Goal: Task Accomplishment & Management: Manage account settings

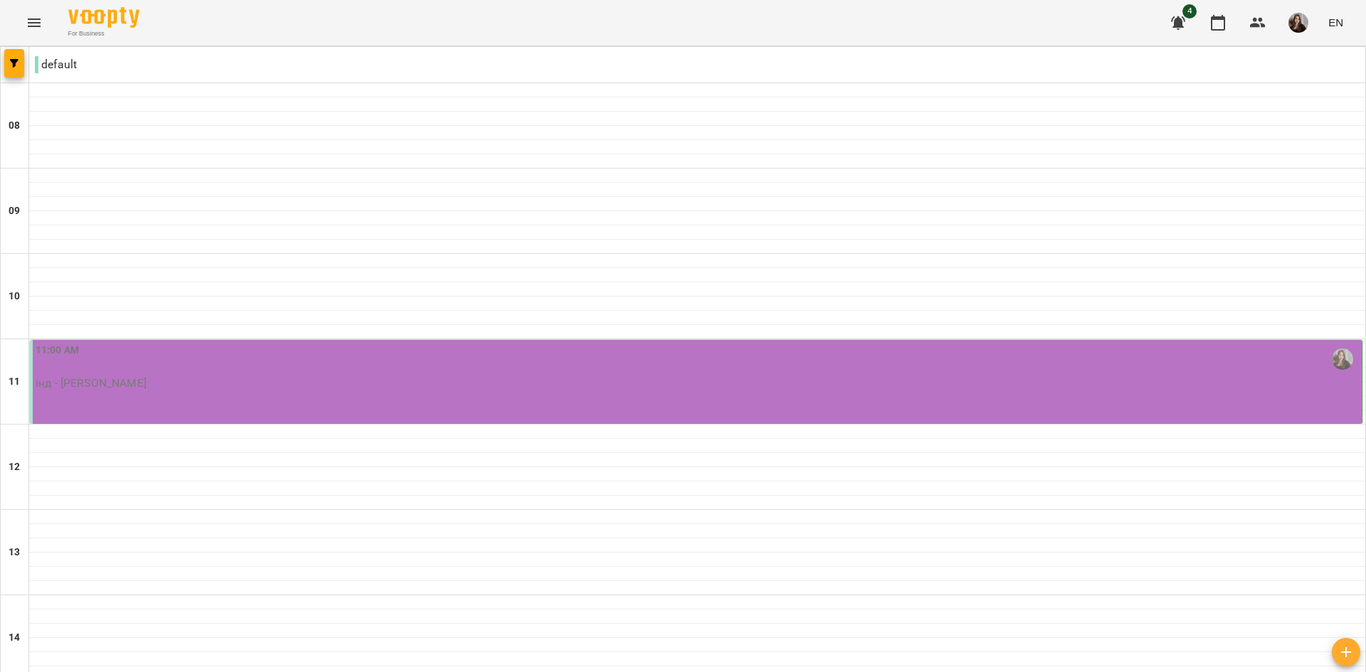
scroll to position [701, 0]
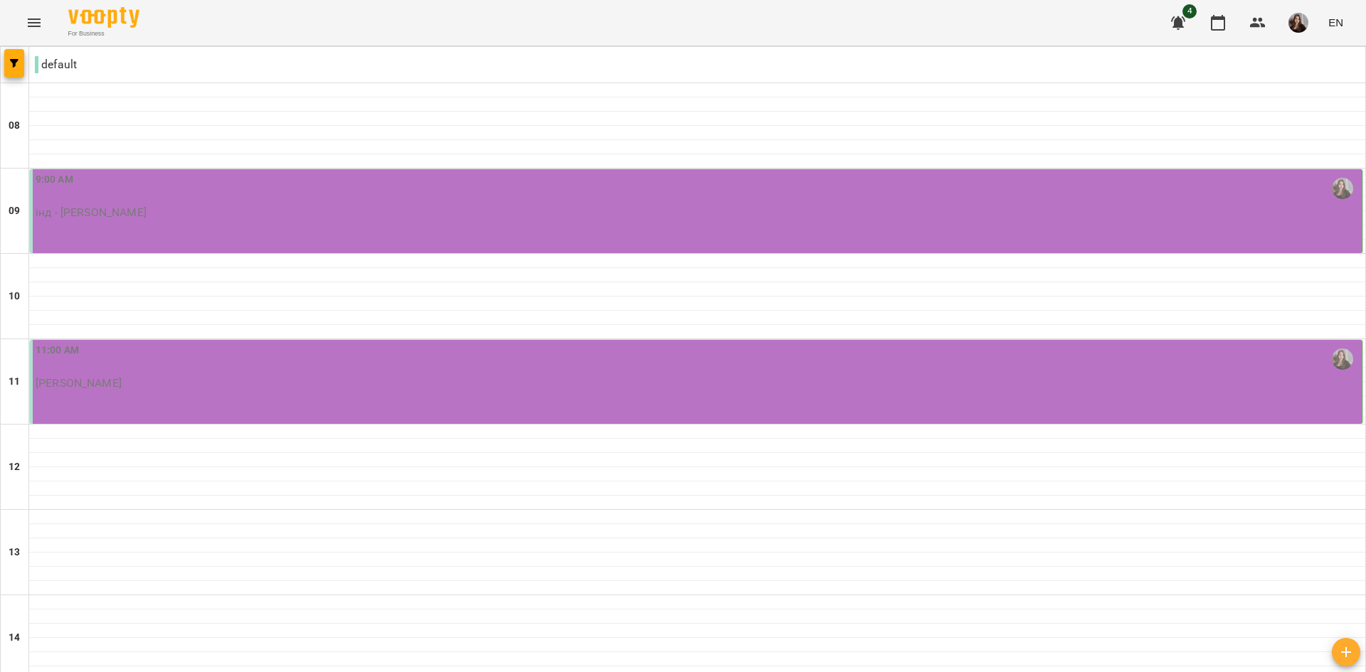
click at [157, 188] on div "9:00 AM" at bounding box center [698, 188] width 1324 height 33
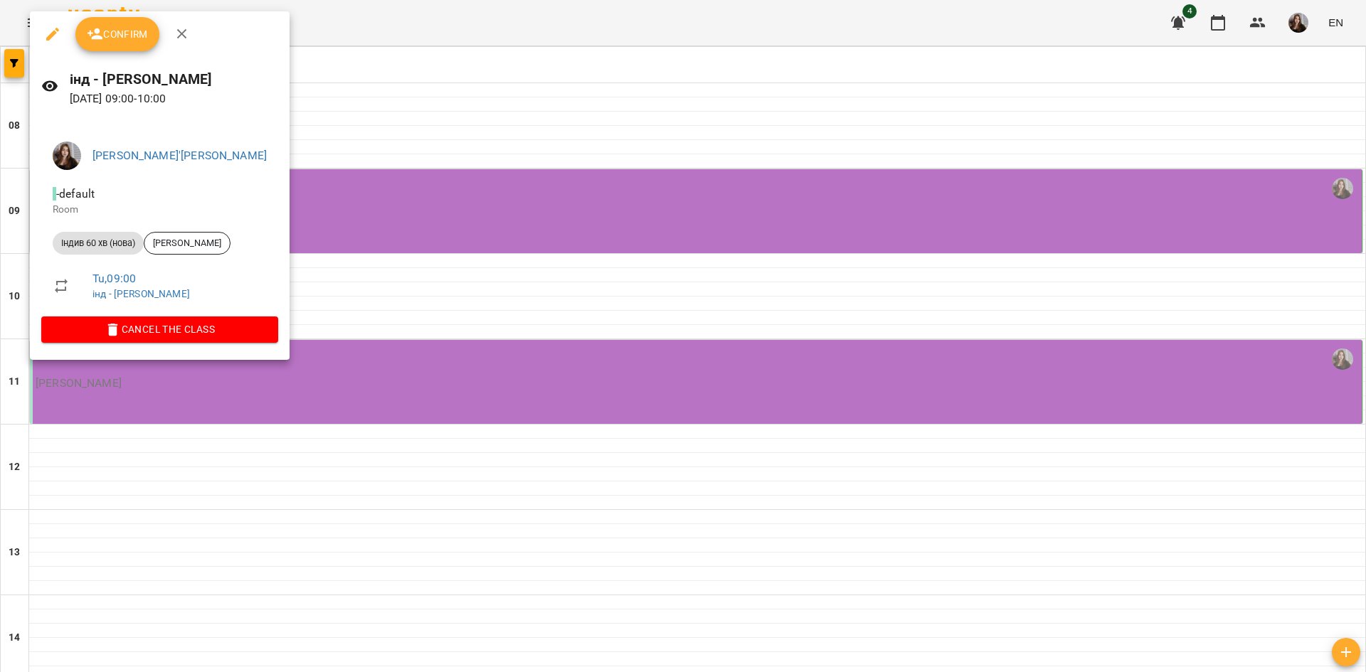
click at [107, 45] on button "Confirm" at bounding box center [117, 34] width 84 height 34
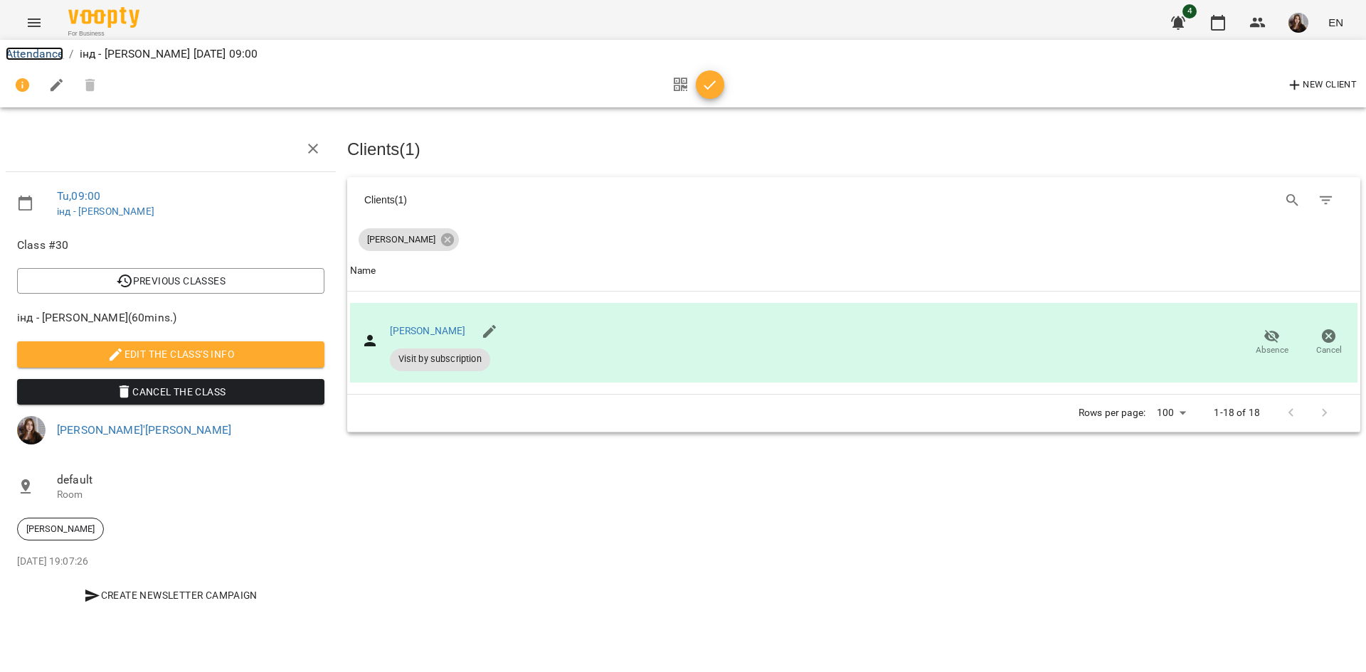
click at [49, 57] on link "Attendance" at bounding box center [35, 54] width 58 height 14
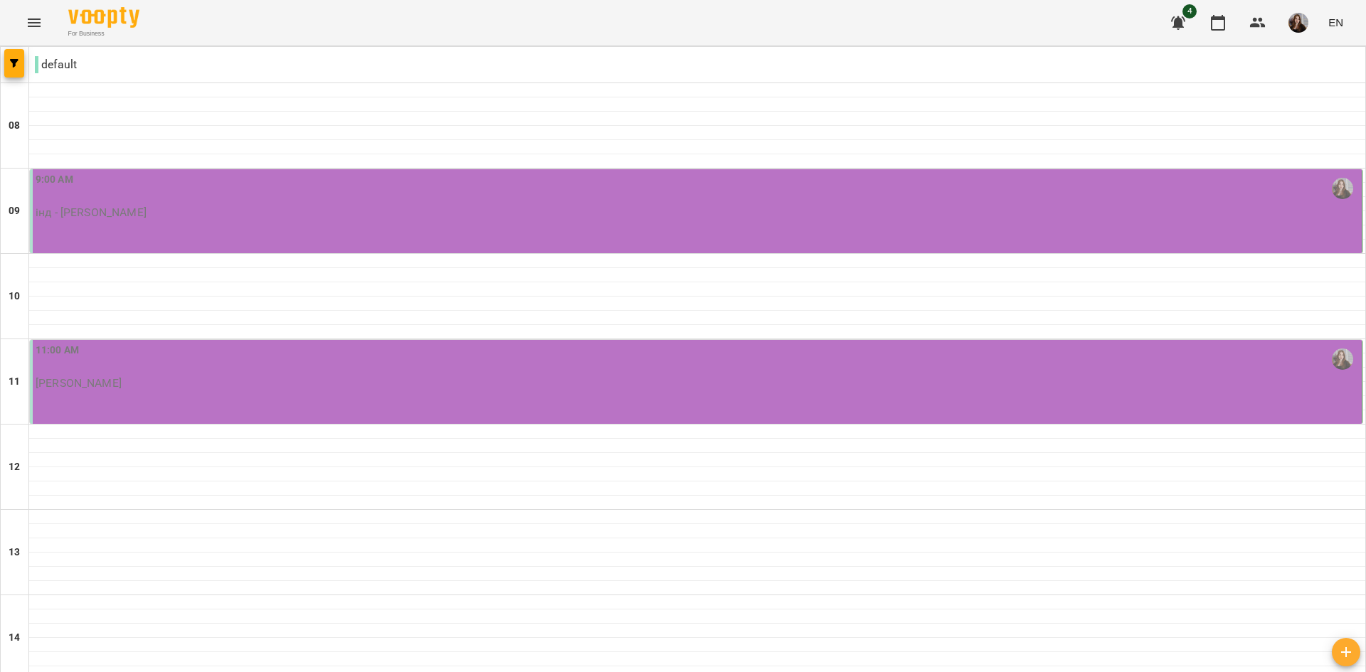
click at [152, 409] on div "11:00 AM [PERSON_NAME]" at bounding box center [696, 382] width 1333 height 84
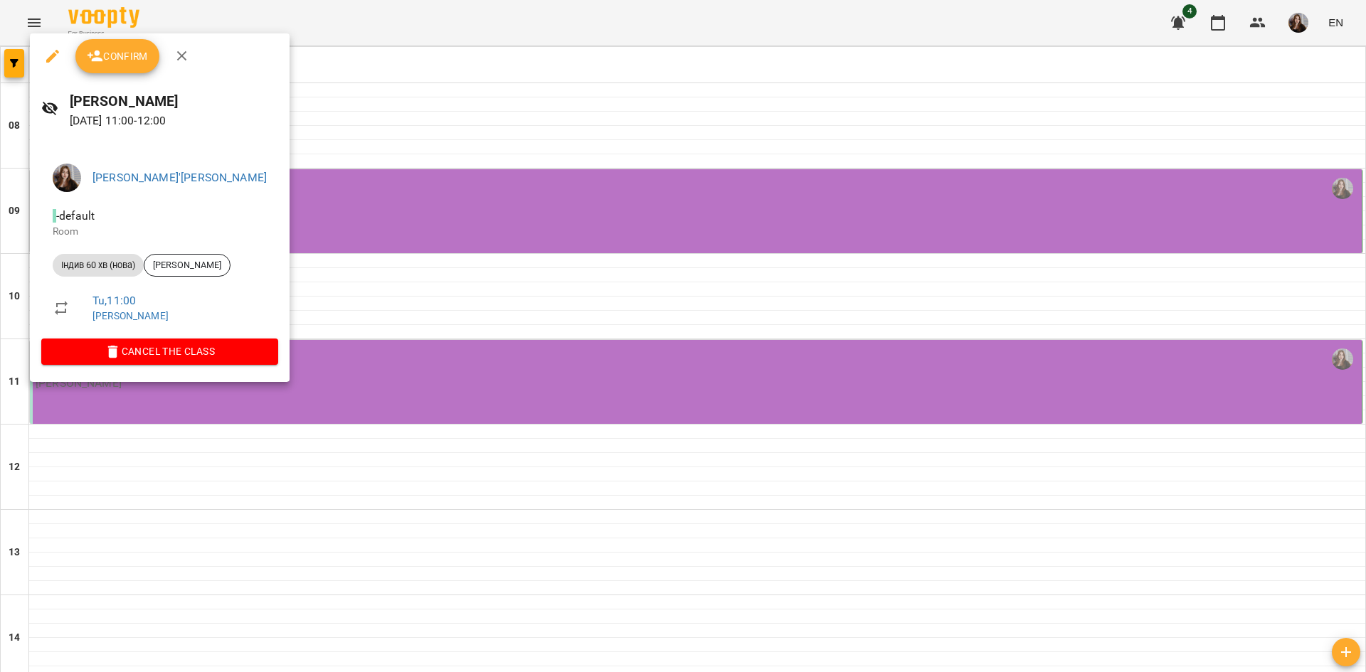
click at [139, 64] on span "Confirm" at bounding box center [117, 56] width 61 height 17
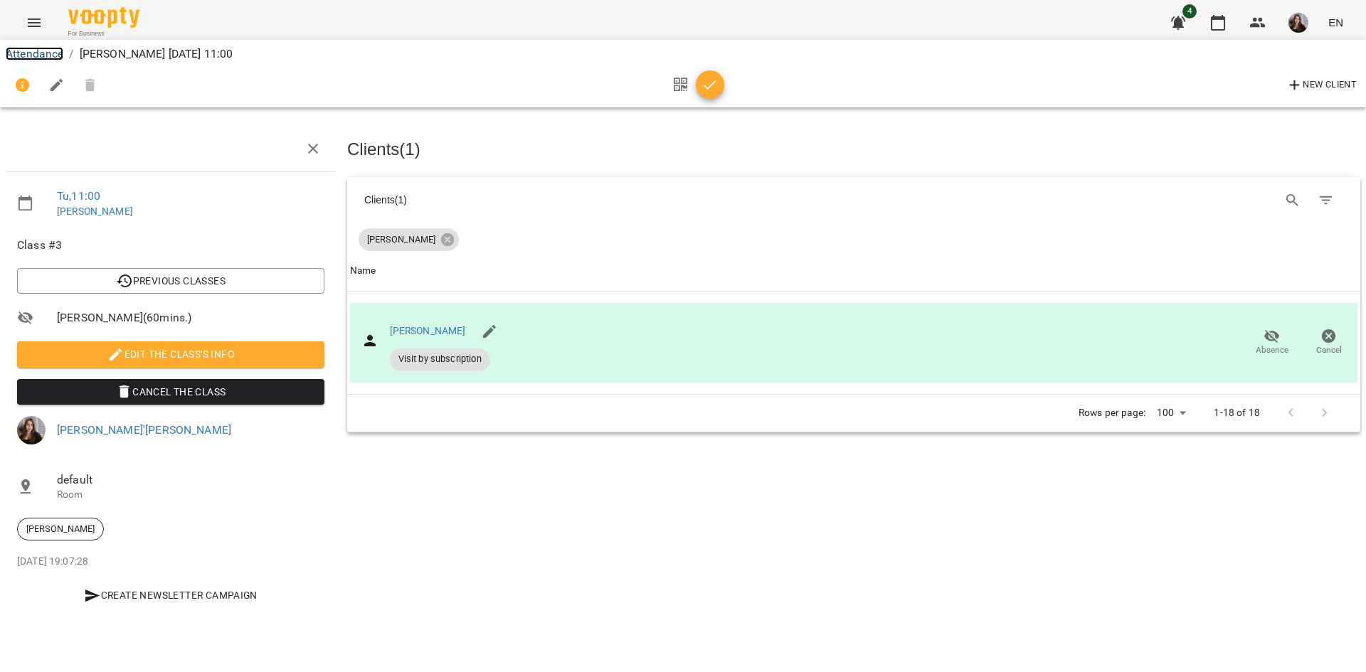
click at [48, 53] on link "Attendance" at bounding box center [35, 54] width 58 height 14
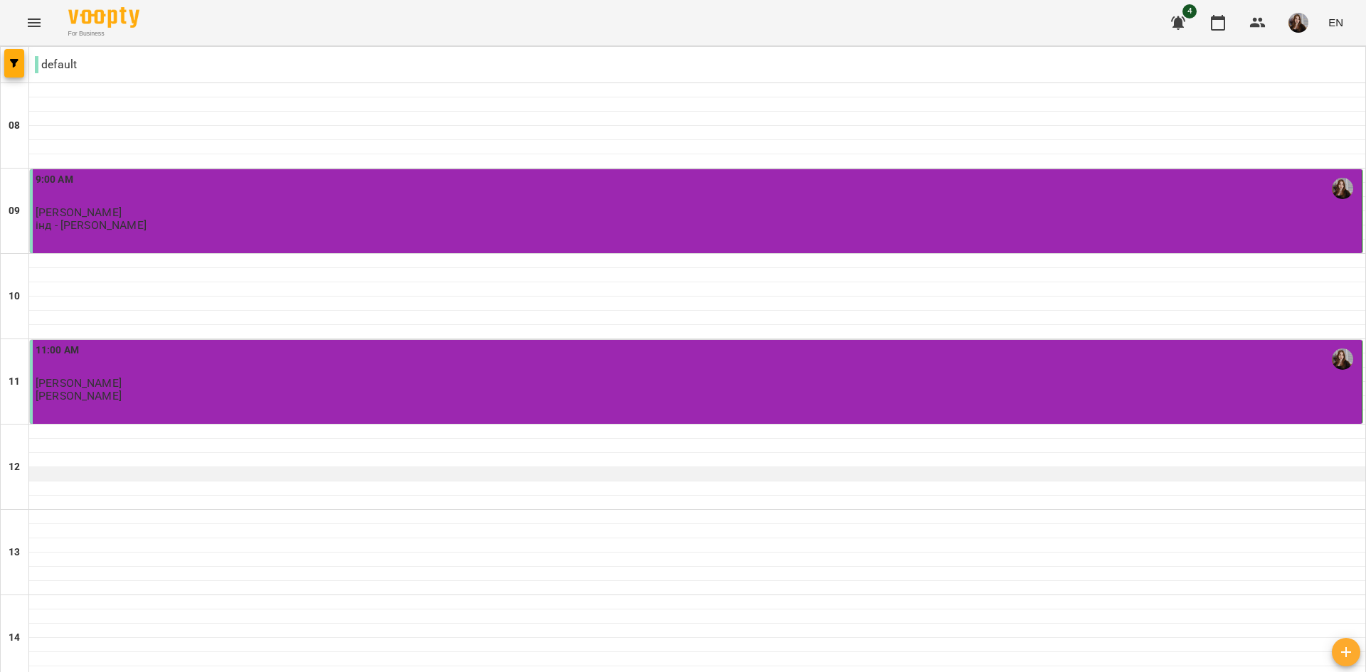
scroll to position [701, 0]
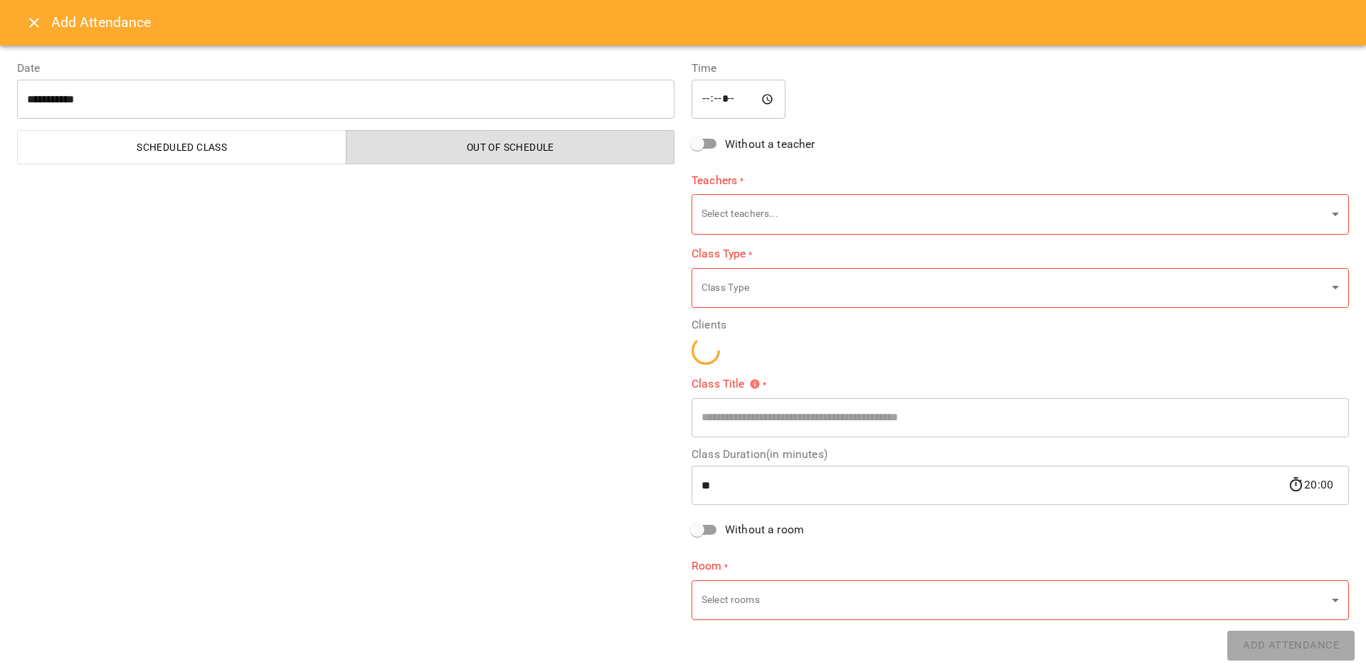
type input "**********"
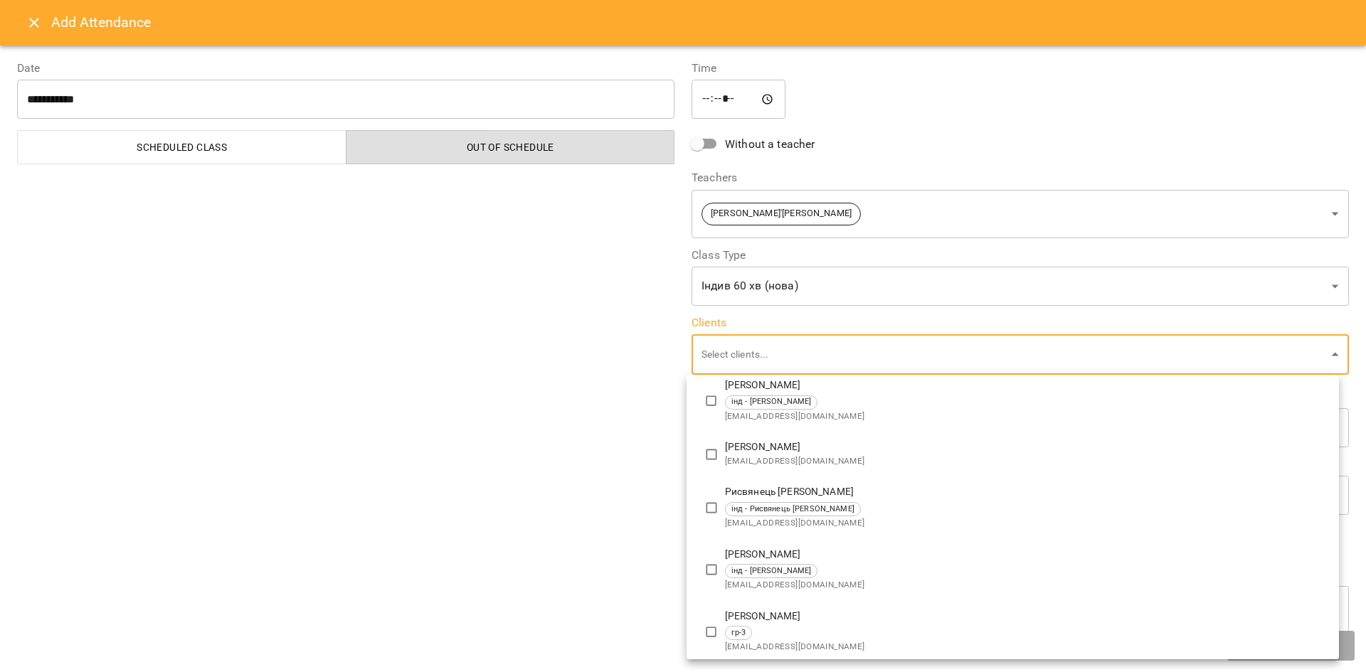
scroll to position [667, 0]
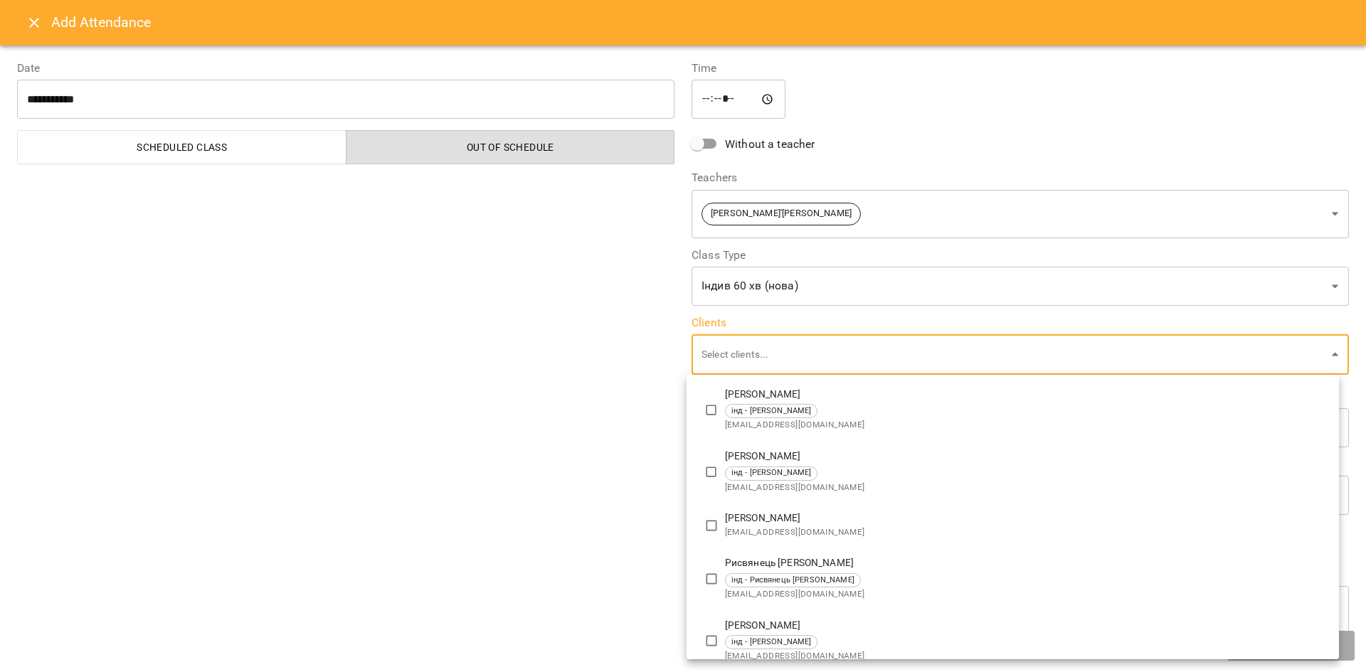
click at [868, 411] on div "інд - [PERSON_NAME]" at bounding box center [1026, 411] width 603 height 14
type input "**********"
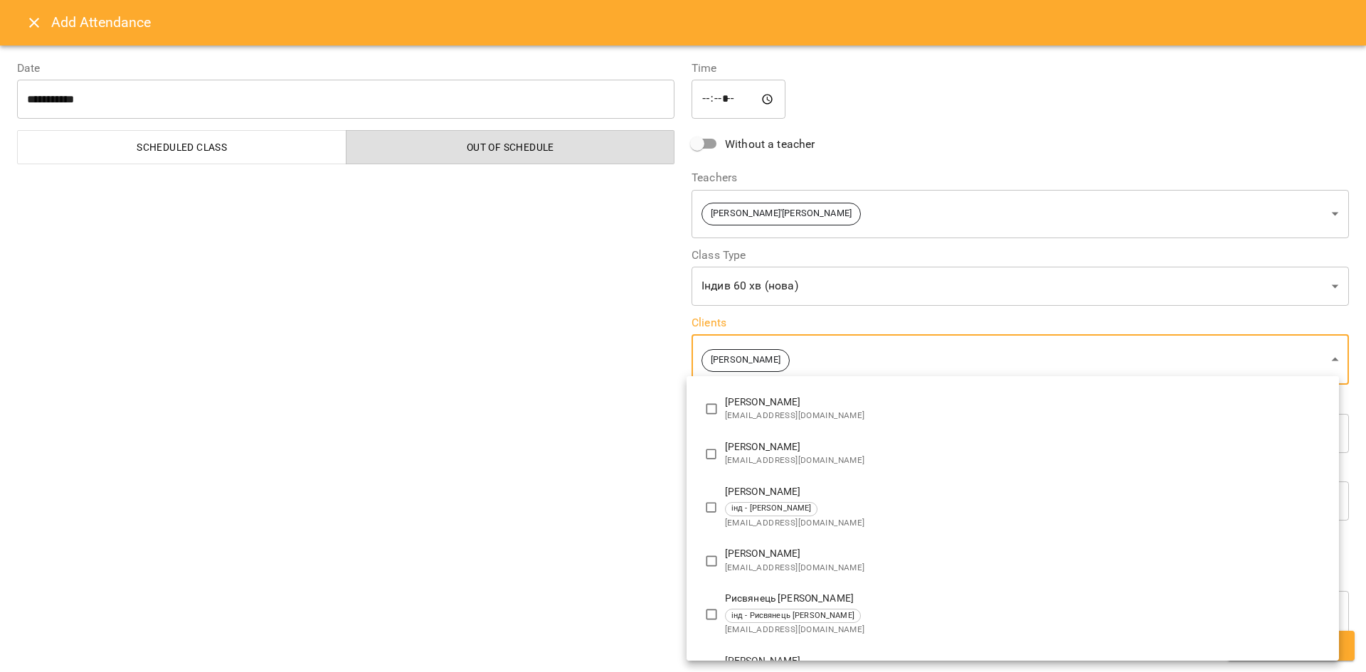
scroll to position [87, 0]
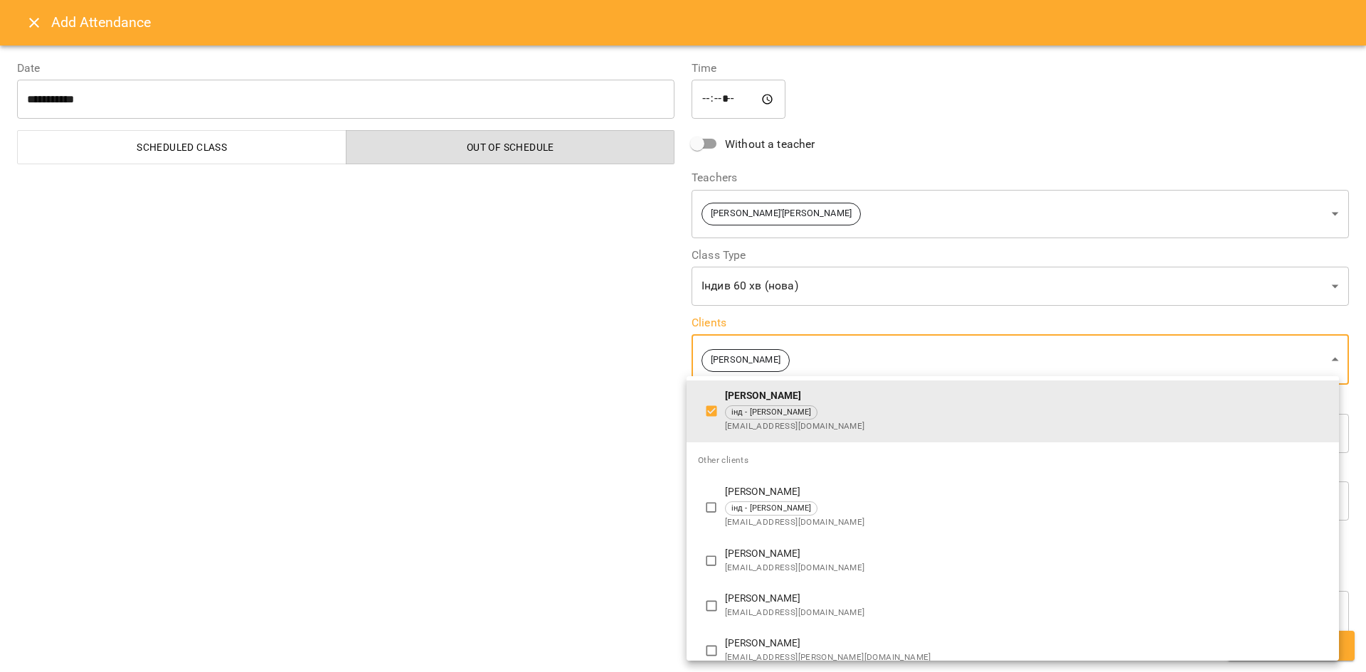
drag, startPoint x: 529, startPoint y: 443, endPoint x: 1008, endPoint y: 503, distance: 482.0
click at [534, 443] on div at bounding box center [683, 336] width 1366 height 672
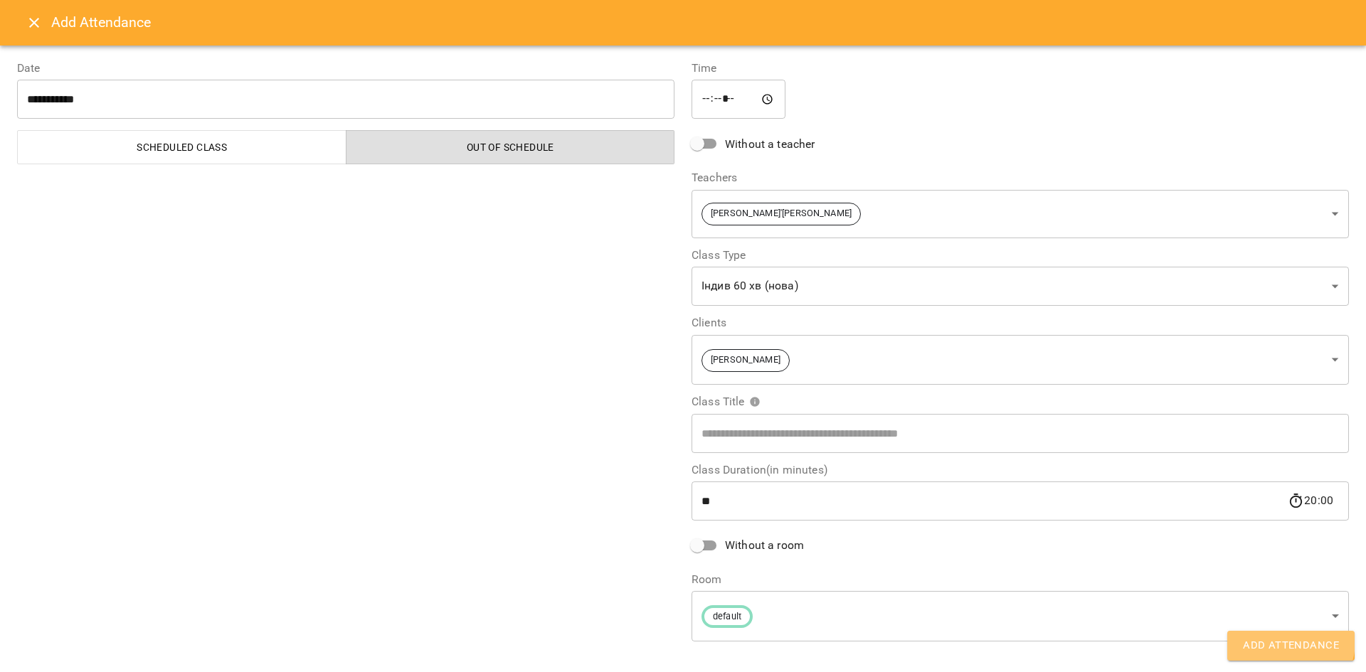
click at [1288, 642] on span "Add Attendance" at bounding box center [1291, 646] width 96 height 19
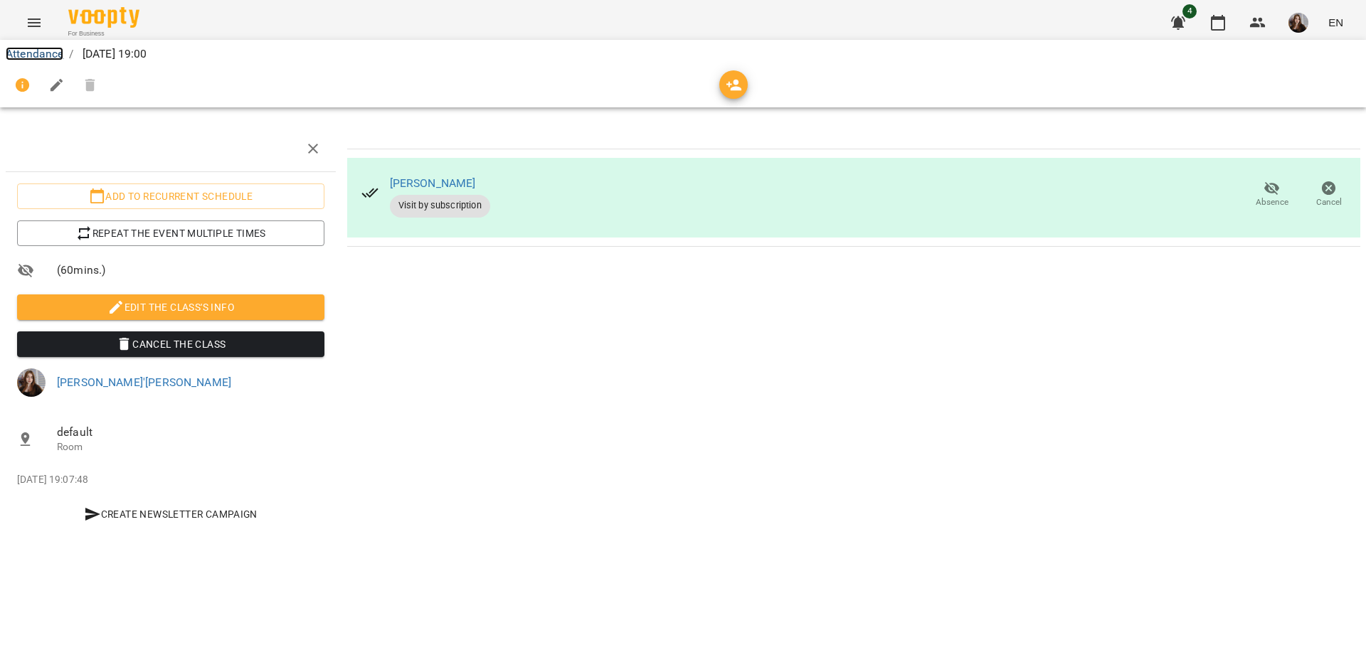
click at [48, 48] on link "Attendance" at bounding box center [35, 54] width 58 height 14
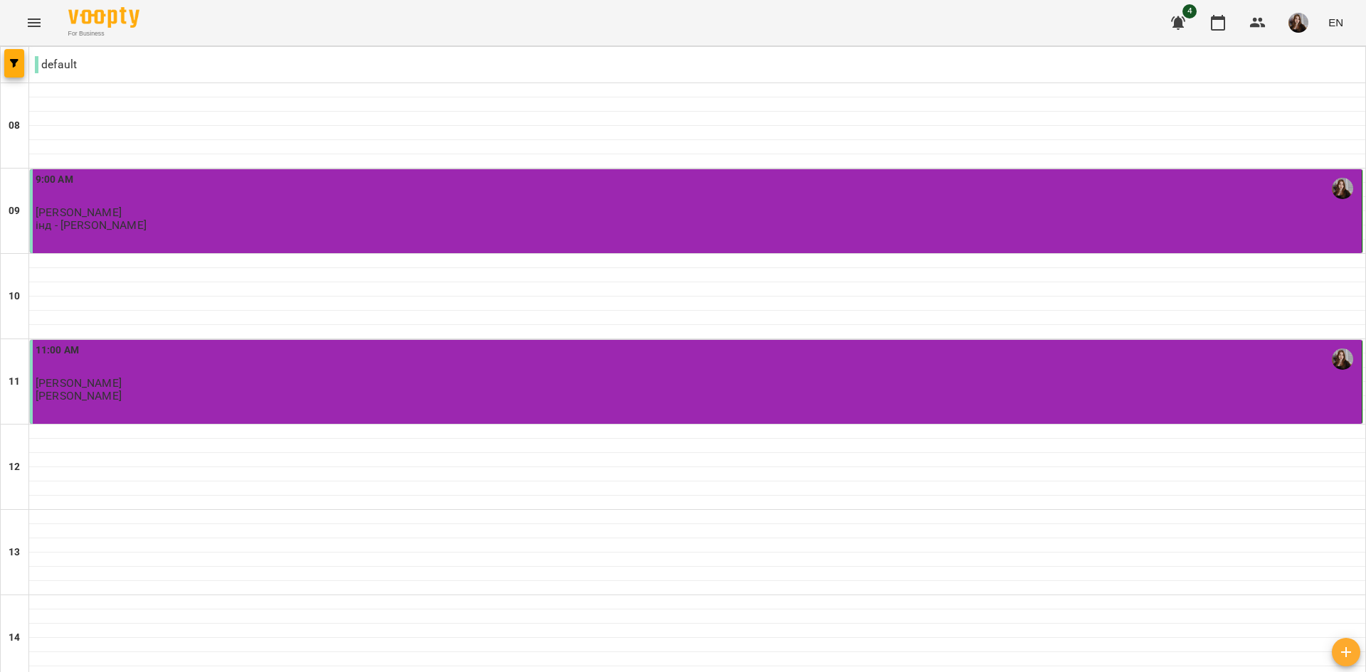
scroll to position [701, 0]
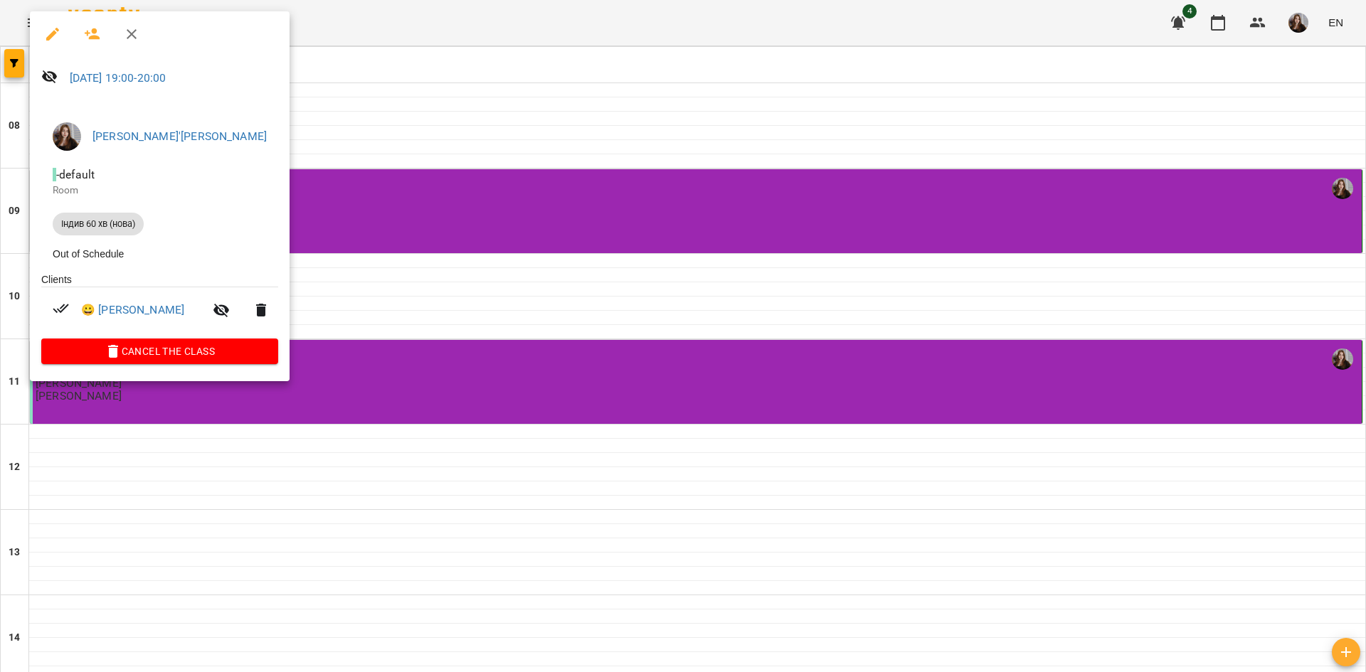
click at [403, 245] on div at bounding box center [683, 336] width 1366 height 672
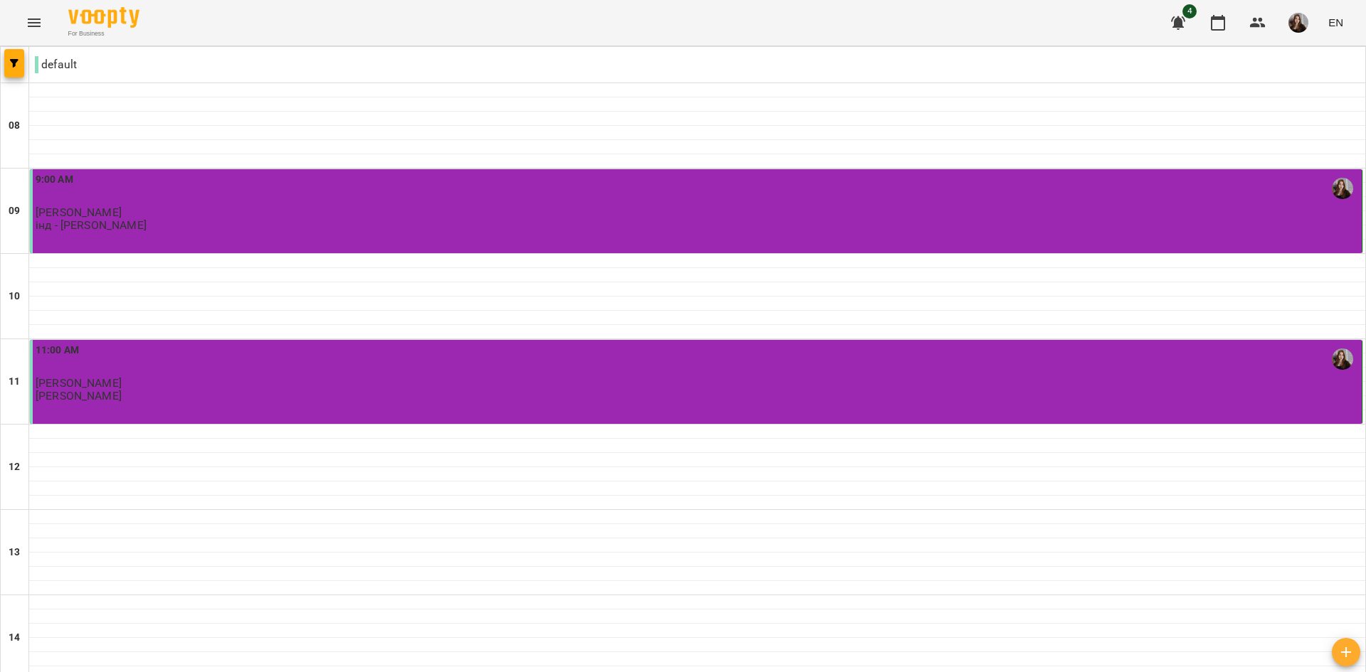
click at [1171, 14] on icon "button" at bounding box center [1178, 22] width 17 height 17
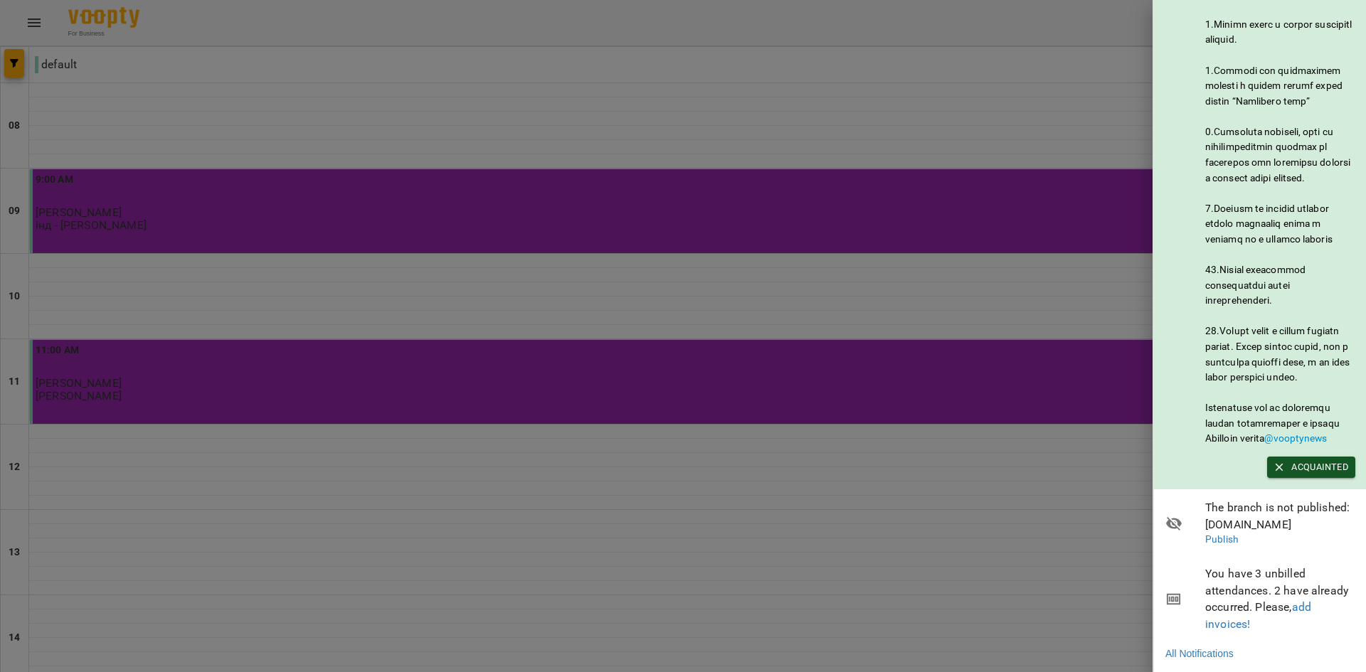
scroll to position [672, 0]
click at [980, 163] on div at bounding box center [683, 336] width 1366 height 672
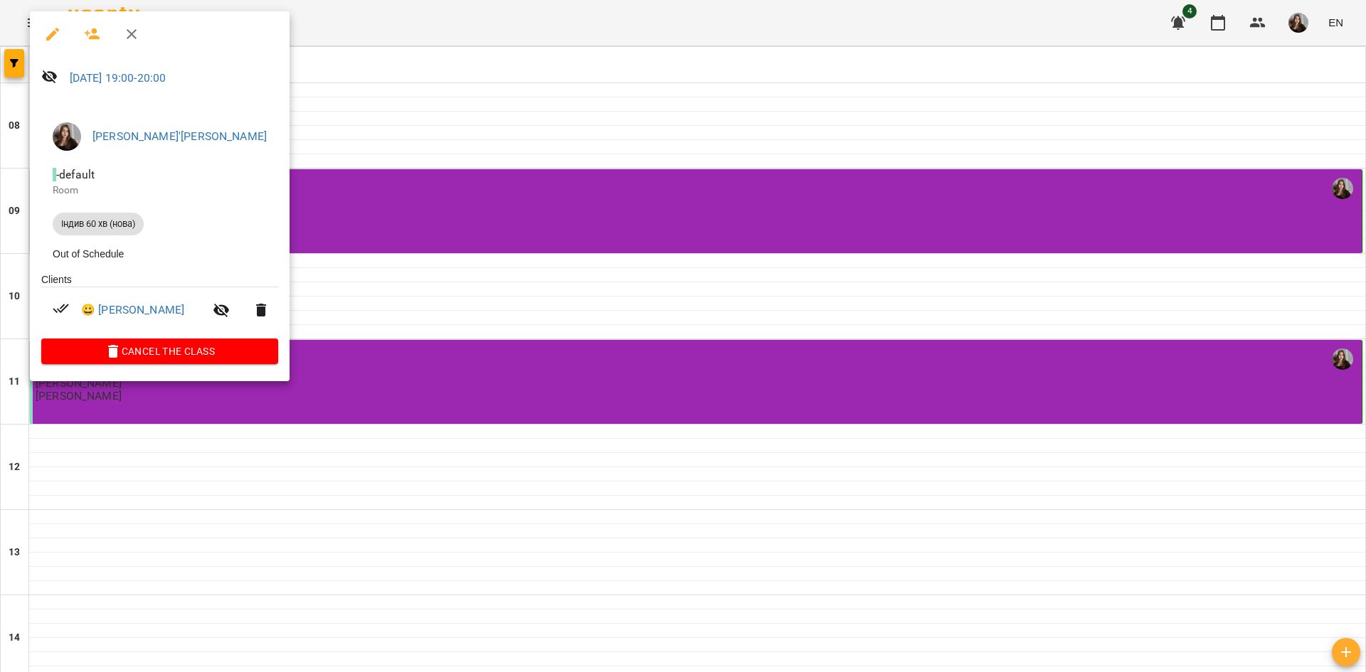
click at [450, 243] on div at bounding box center [683, 336] width 1366 height 672
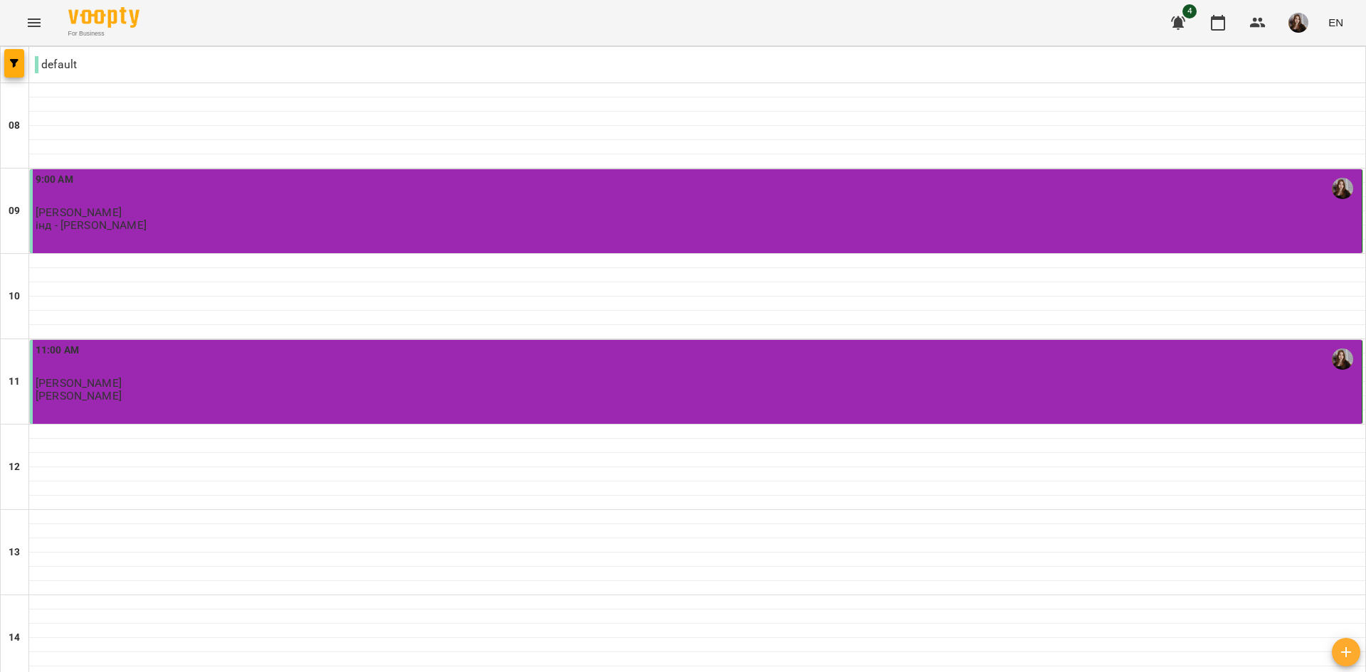
scroll to position [132, 0]
click at [122, 376] on span "[PERSON_NAME]" at bounding box center [79, 383] width 86 height 14
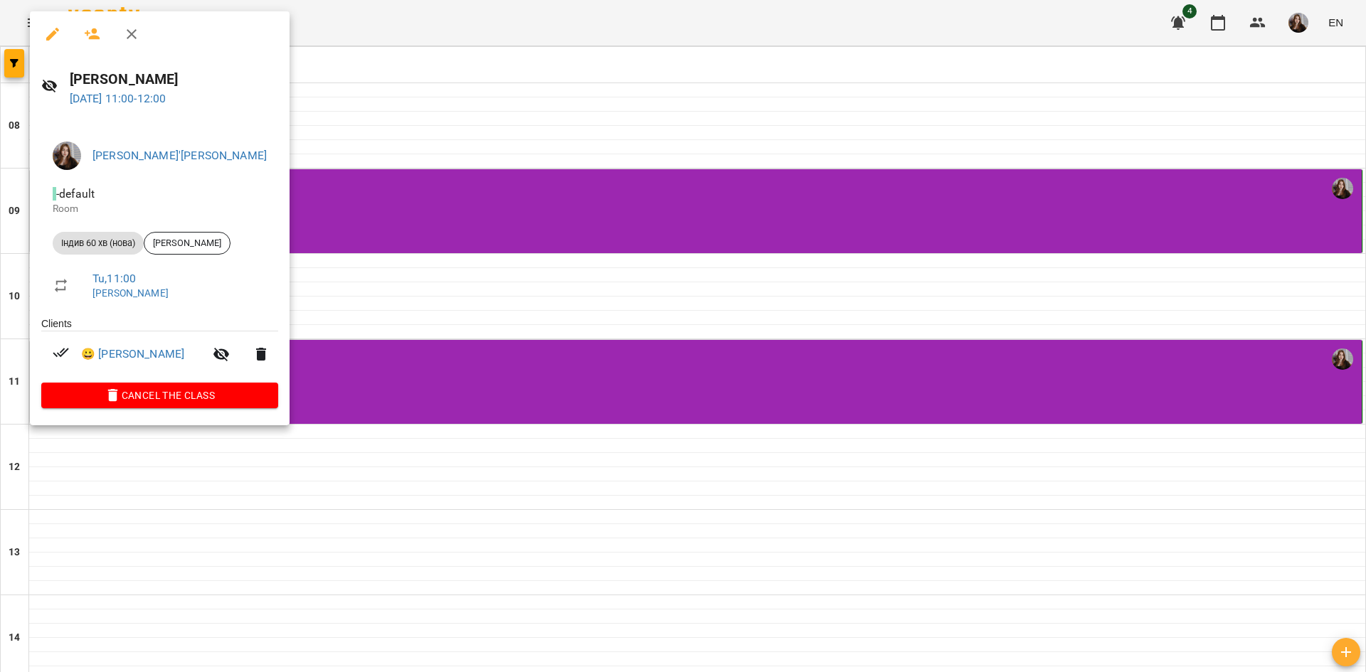
click at [569, 367] on div at bounding box center [683, 336] width 1366 height 672
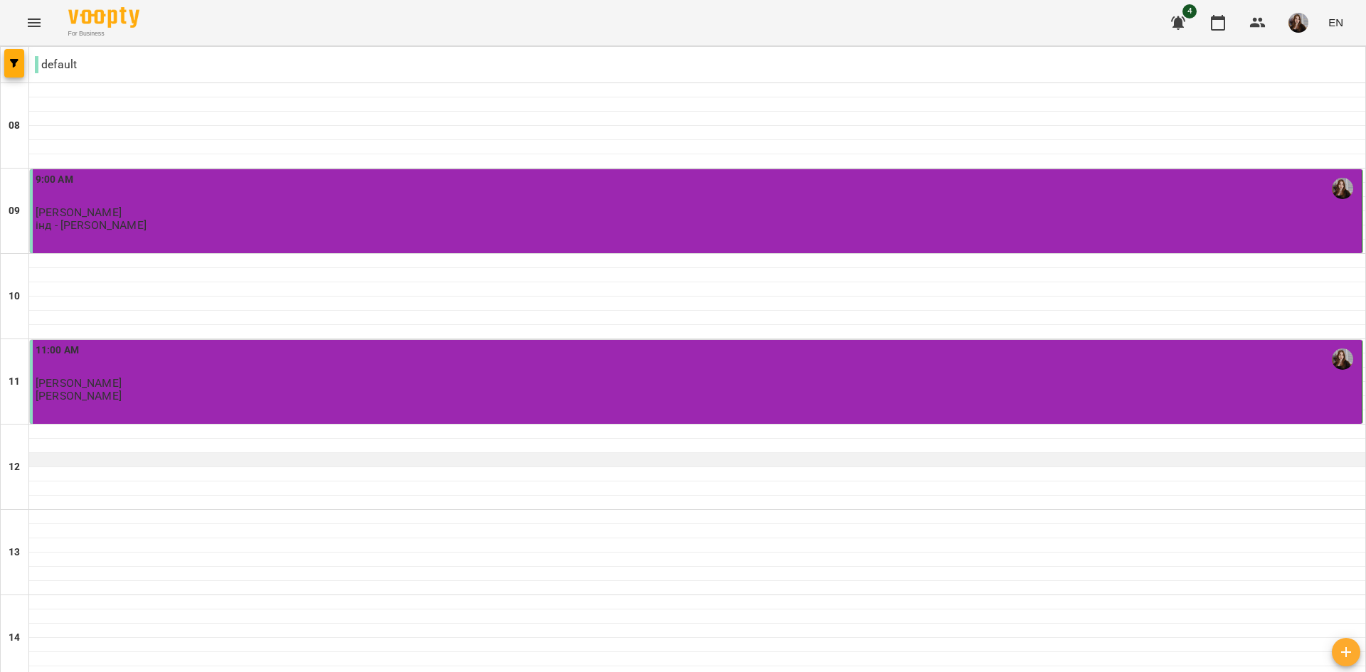
scroll to position [701, 0]
